Goal: Information Seeking & Learning: Check status

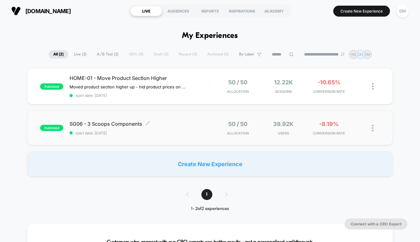
click at [193, 127] on div "SG06 - 3 Scoops Components Click to edit experience details Click to edit exper…" at bounding box center [140, 128] width 140 height 15
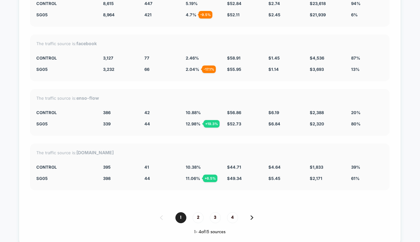
scroll to position [1820, 0]
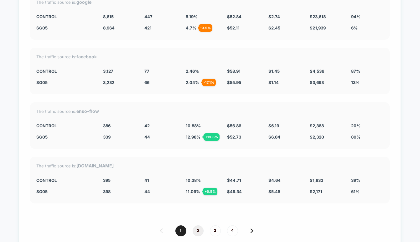
click at [198, 227] on span "2" at bounding box center [198, 230] width 11 height 11
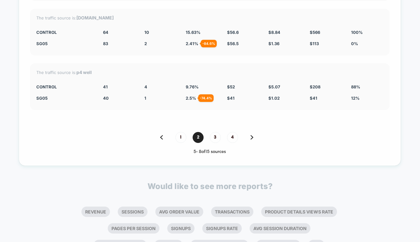
scroll to position [1920, 0]
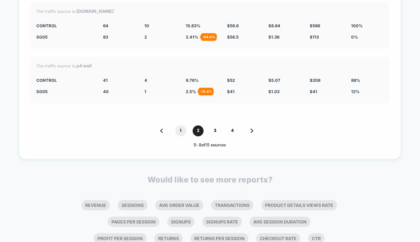
click at [183, 128] on span "1" at bounding box center [181, 130] width 11 height 11
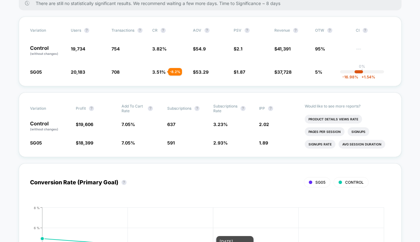
scroll to position [0, 0]
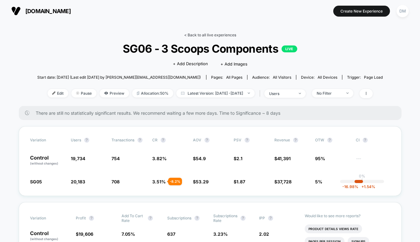
click at [220, 34] on link "< Back to all live experiences" at bounding box center [210, 35] width 52 height 5
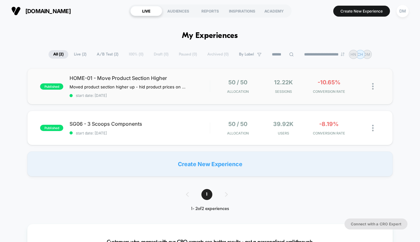
click at [210, 78] on div "published HOME-01 - Move Product Section Higher Moved product section higher up…" at bounding box center [210, 86] width 366 height 36
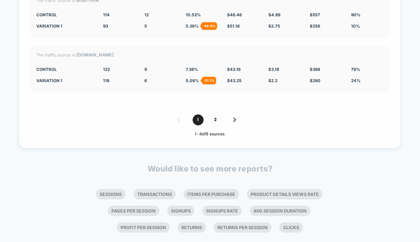
scroll to position [2404, 0]
